Goal: Task Accomplishment & Management: Manage account settings

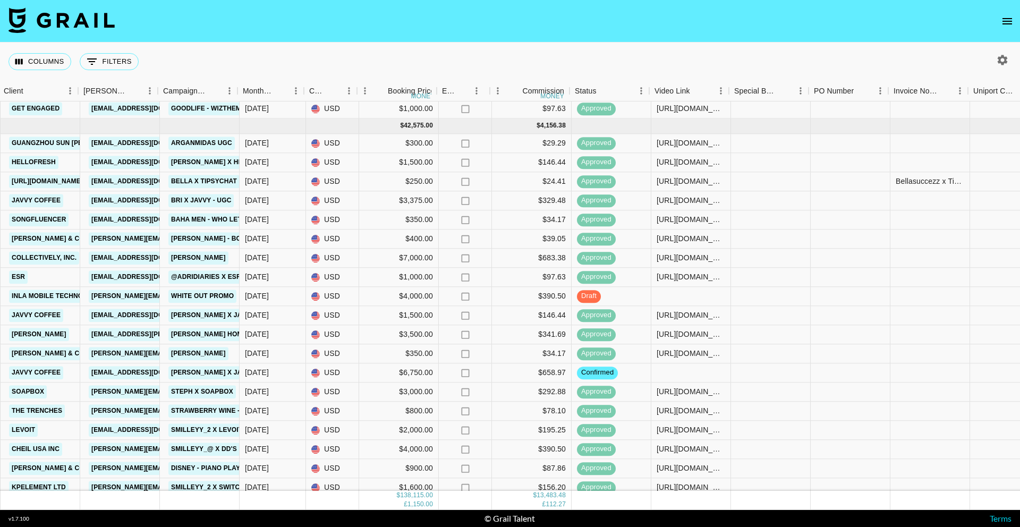
scroll to position [782, 355]
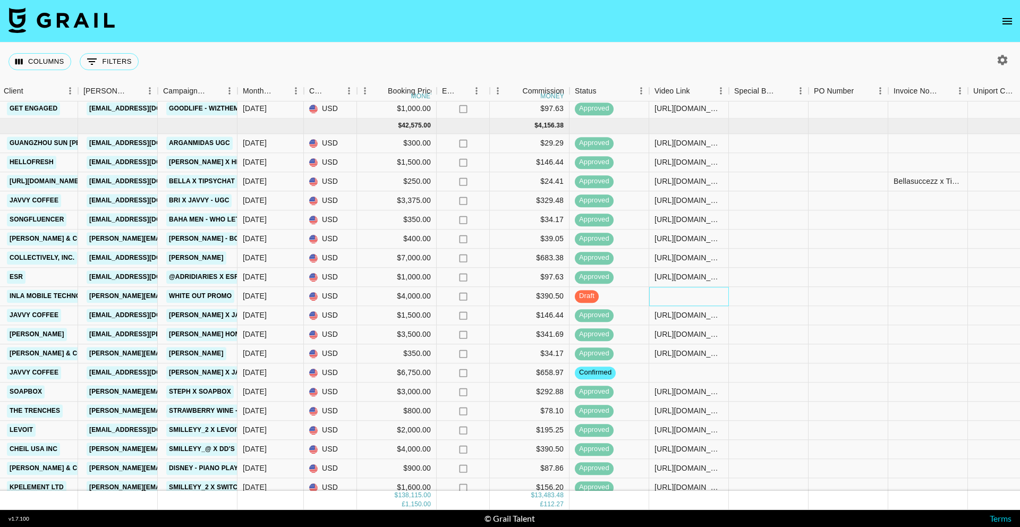
click at [677, 293] on div at bounding box center [689, 296] width 80 height 19
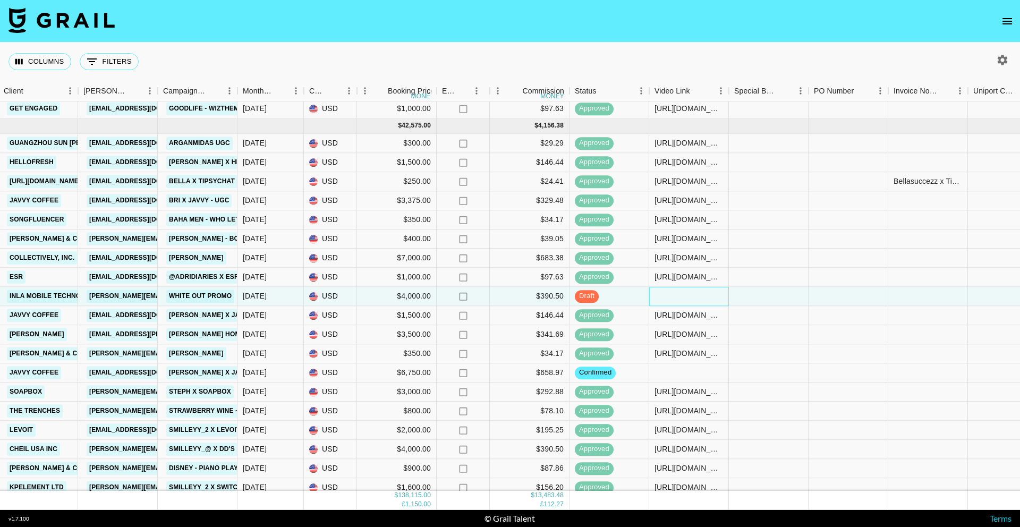
click at [677, 293] on div at bounding box center [689, 296] width 80 height 19
type input "https://www.tiktok.com/@kjs_skits/video/7549665516391107895"
click at [748, 293] on div at bounding box center [769, 296] width 80 height 19
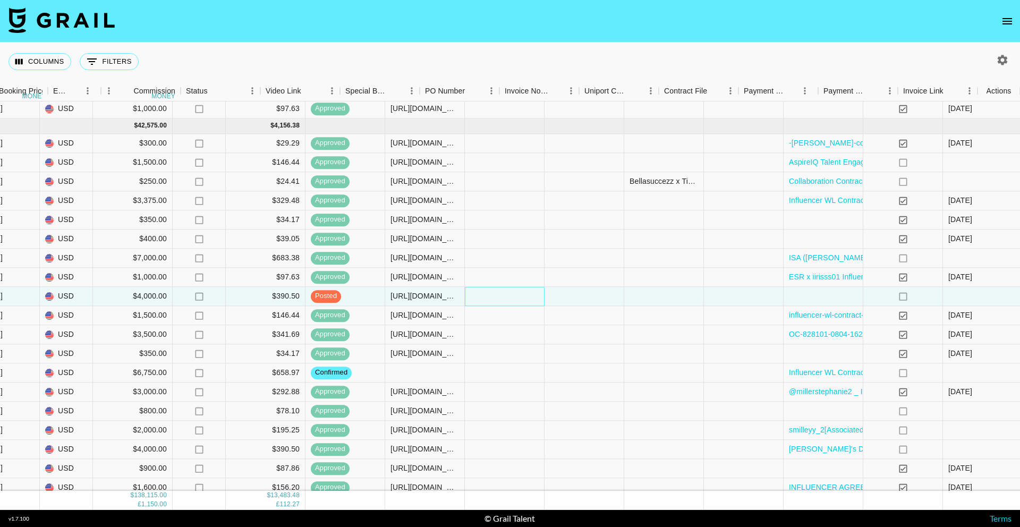
scroll to position [782, 744]
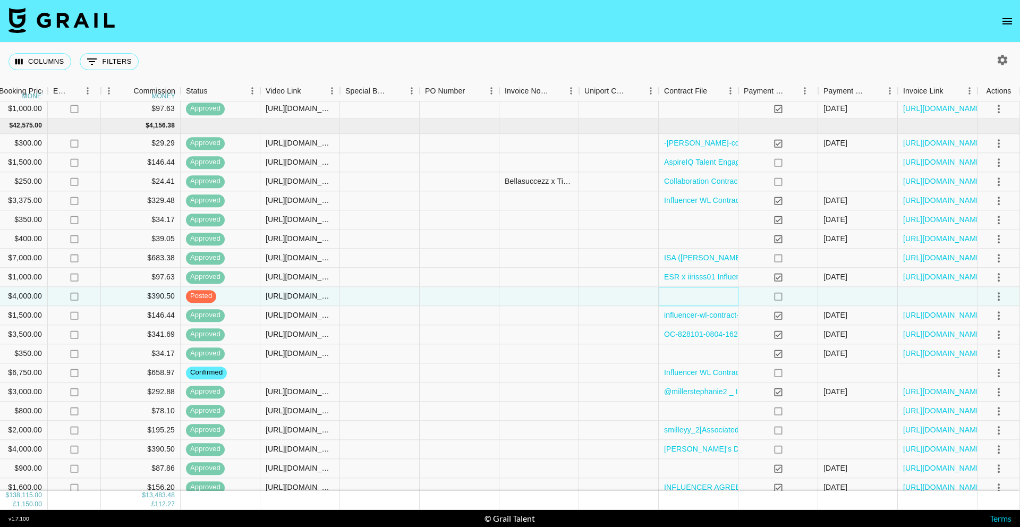
click at [718, 295] on div at bounding box center [699, 296] width 80 height 19
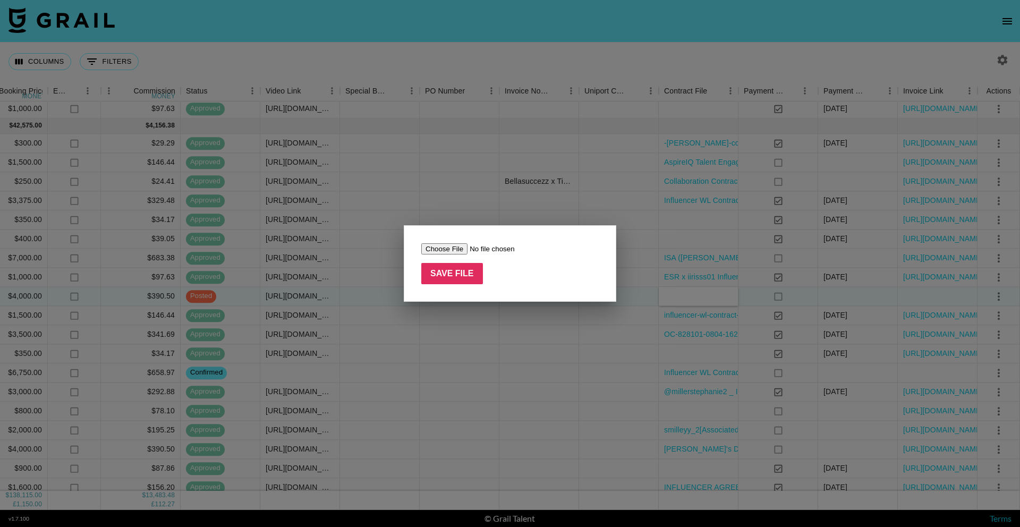
click at [458, 247] on input "file" at bounding box center [488, 248] width 134 height 11
type input "C:\fakepath\kjs_skits_Agreement-XStarAce (1).pdf"
click at [468, 267] on input "Save File" at bounding box center [452, 273] width 62 height 21
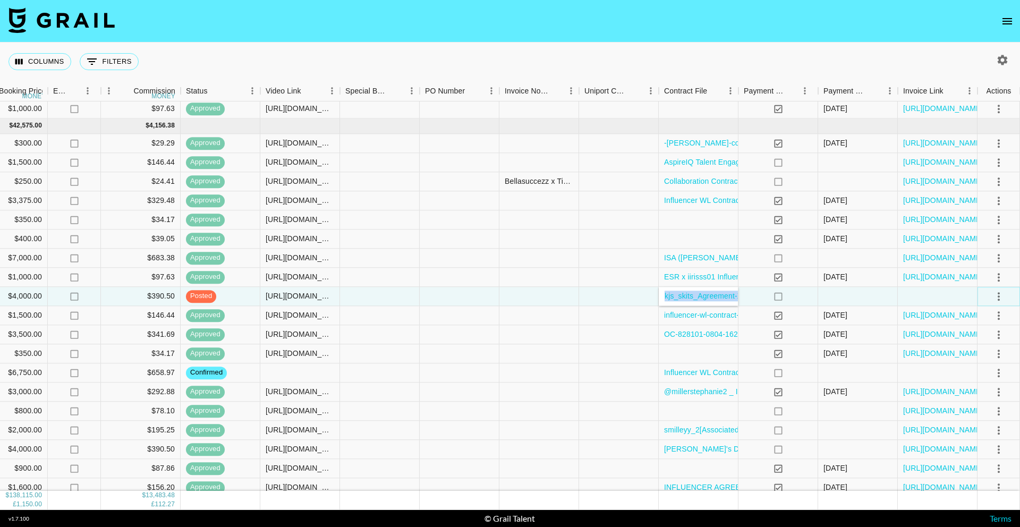
click at [994, 299] on icon "select merge strategy" at bounding box center [999, 296] width 13 height 13
click at [976, 397] on div "Approve" at bounding box center [976, 395] width 32 height 13
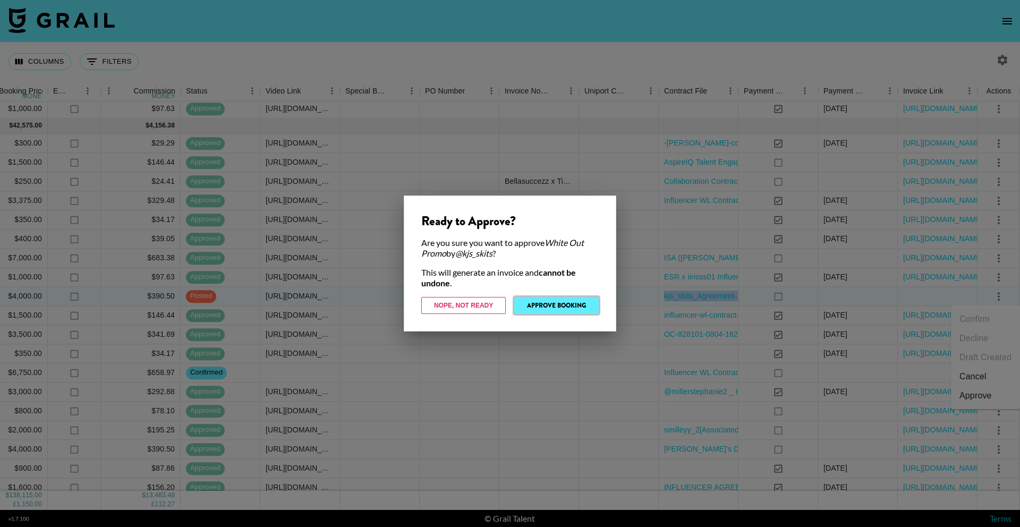
click at [566, 309] on button "Approve Booking" at bounding box center [556, 305] width 84 height 17
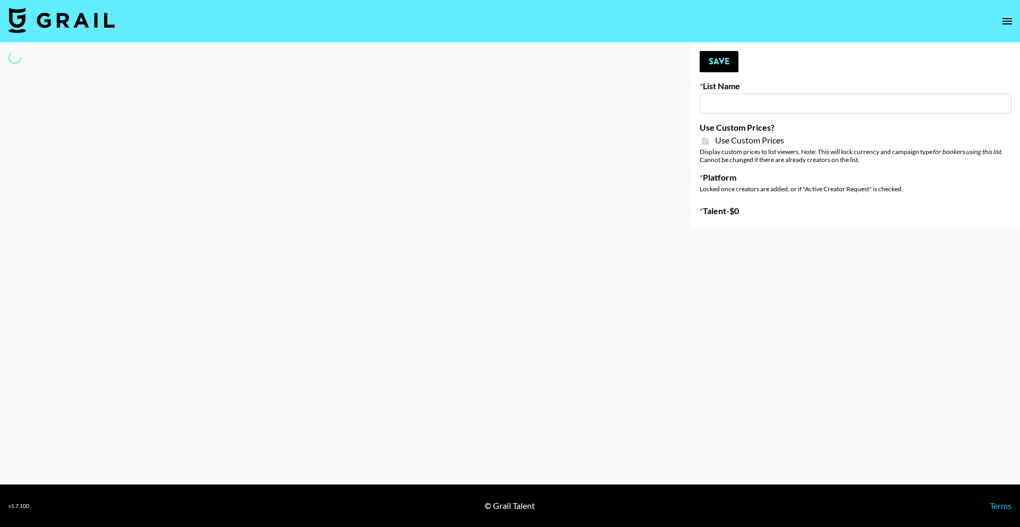
type input "Wavytalk ([DATE])"
checkbox input "true"
select select "Brand"
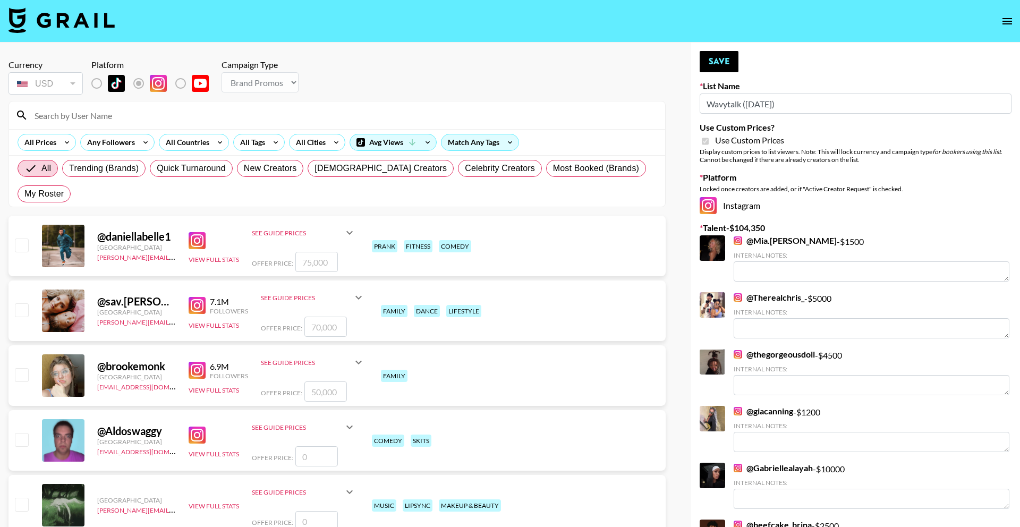
click at [295, 121] on input at bounding box center [343, 115] width 631 height 17
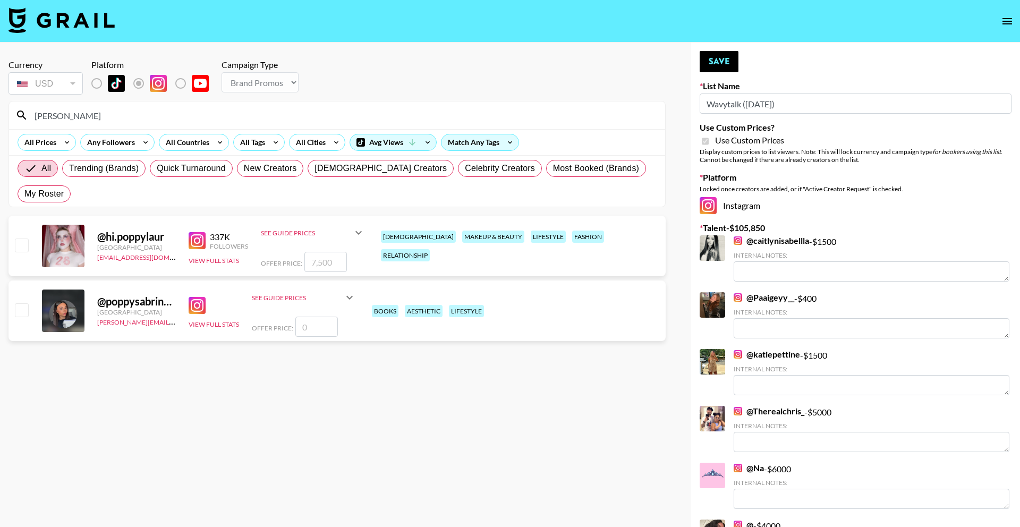
type input "[PERSON_NAME]"
click at [319, 252] on input "number" at bounding box center [325, 262] width 43 height 20
checkbox input "true"
type input "7500"
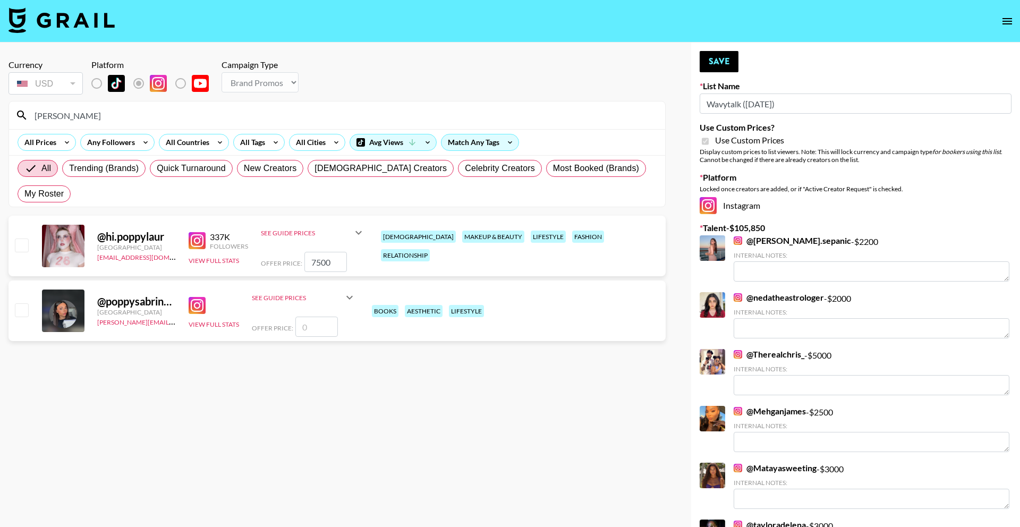
checkbox input "false"
type input "7500"
click at [722, 70] on button "Save" at bounding box center [719, 61] width 39 height 21
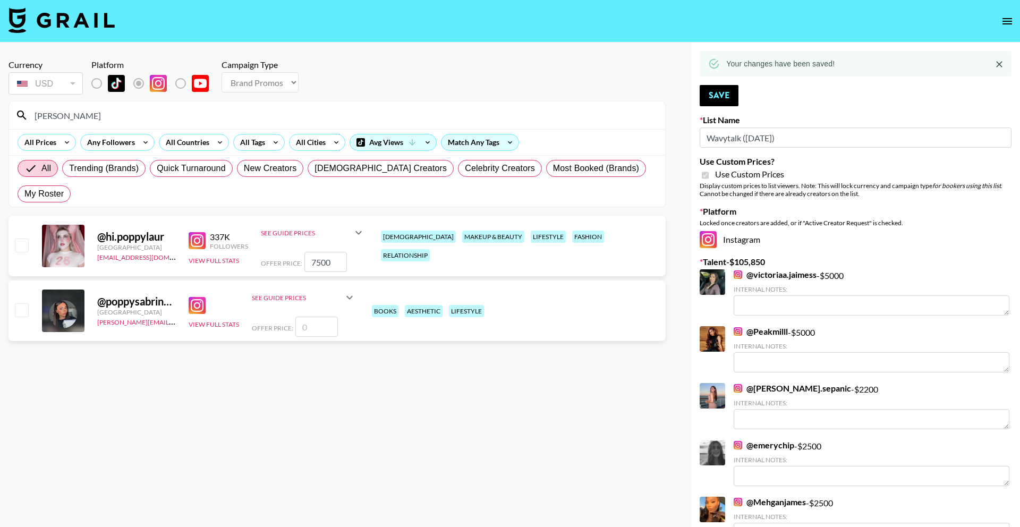
click at [354, 117] on input "[PERSON_NAME]" at bounding box center [343, 115] width 631 height 17
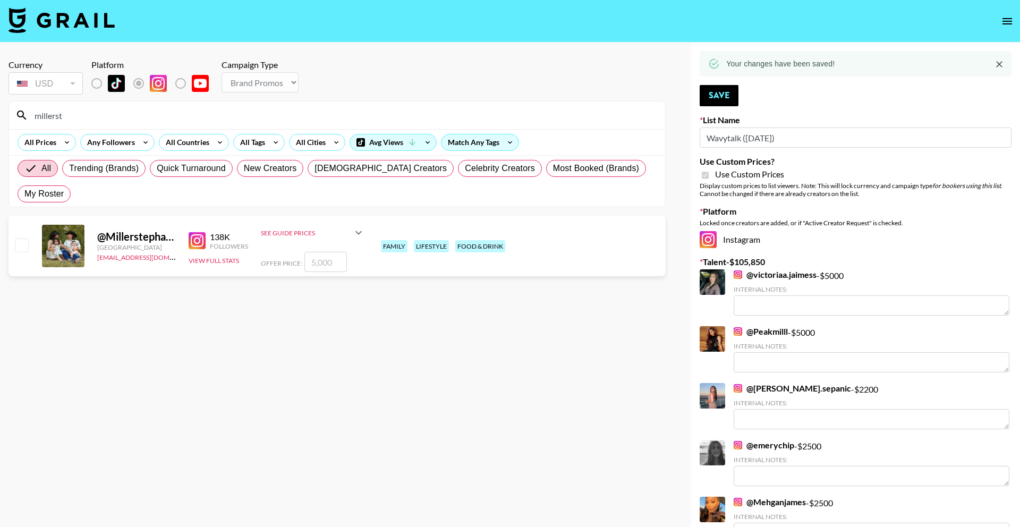
type input "millerst"
click at [333, 252] on input "number" at bounding box center [325, 262] width 43 height 20
checkbox input "true"
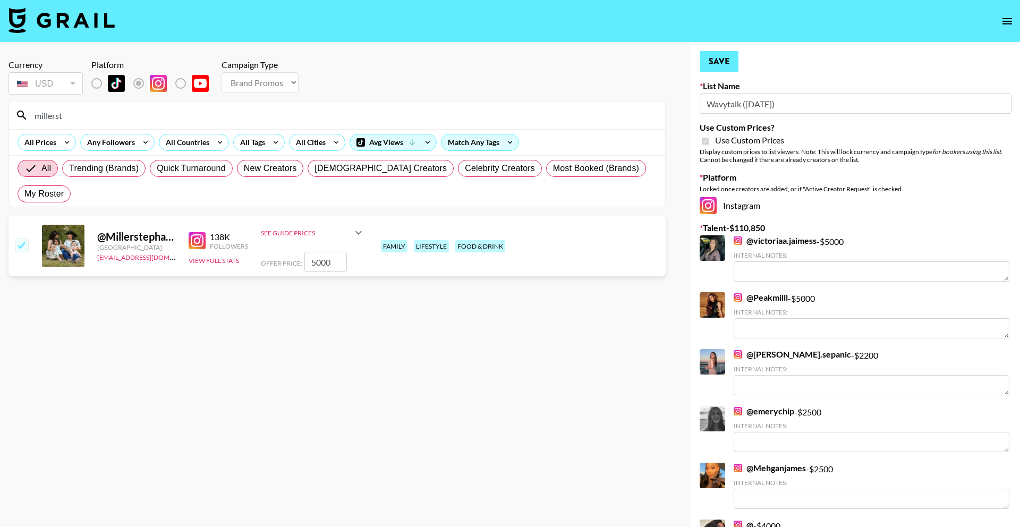
type input "5000"
click at [720, 58] on button "Save" at bounding box center [719, 61] width 39 height 21
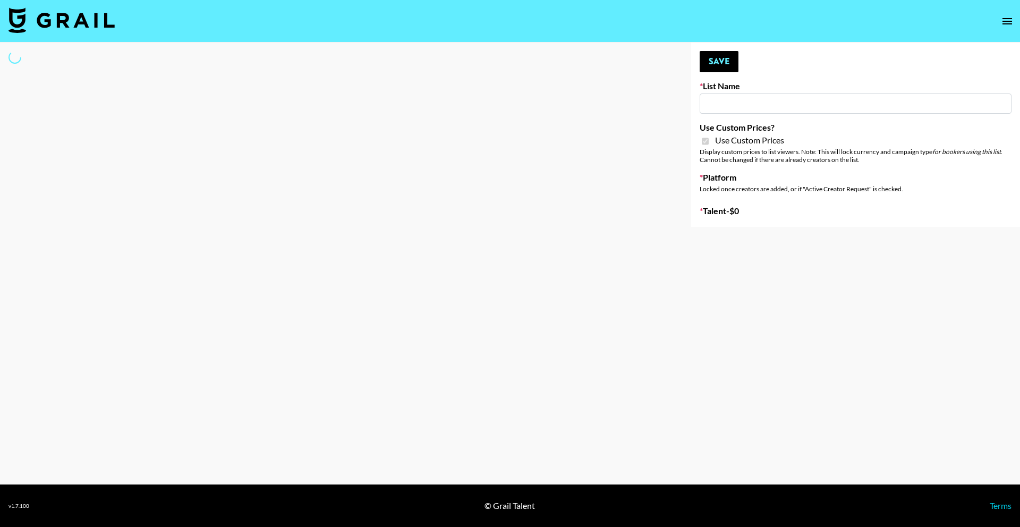
type input "Miniso Sep"
checkbox input "true"
select select "Brand"
